Goal: Information Seeking & Learning: Learn about a topic

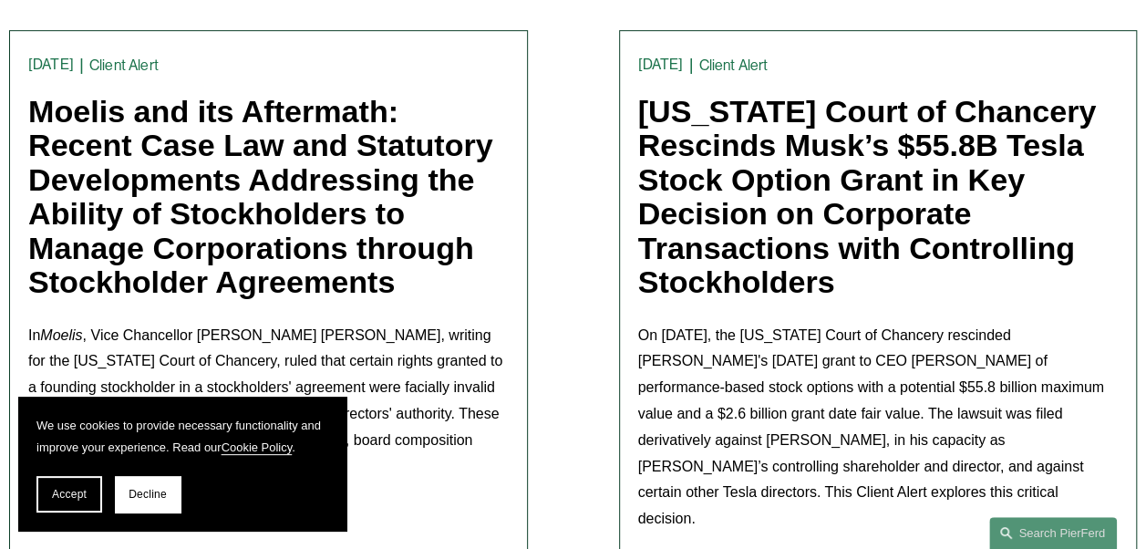
scroll to position [547, 0]
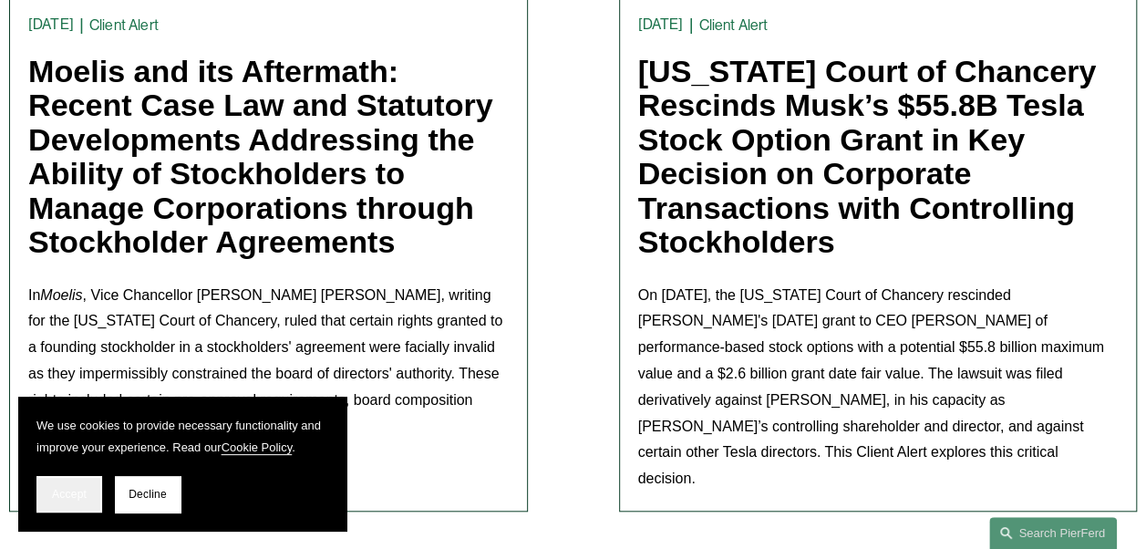
click at [72, 489] on span "Accept" at bounding box center [69, 494] width 35 height 13
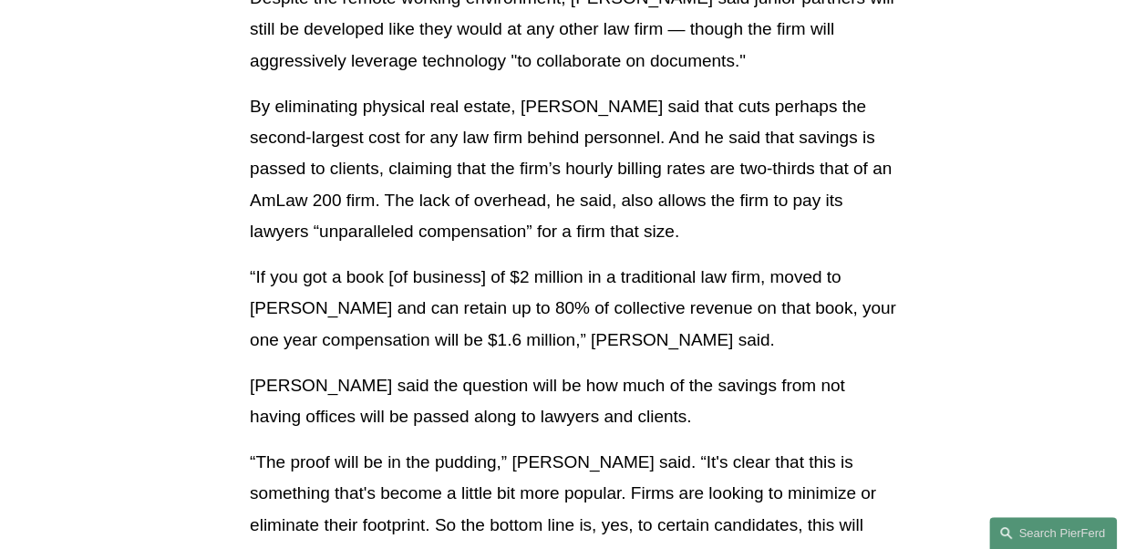
scroll to position [3830, 0]
